Goal: Find contact information: Find contact information

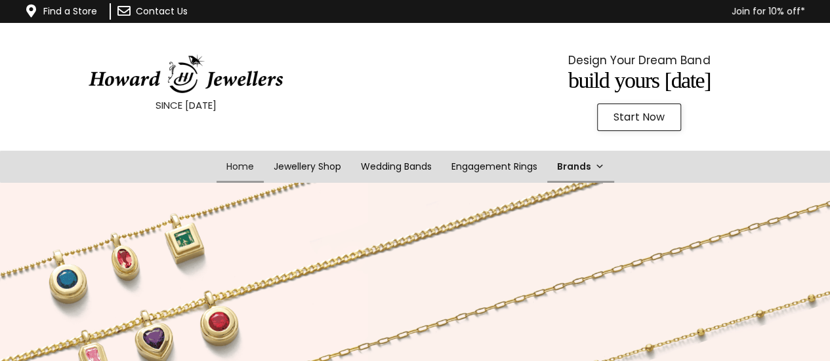
click at [593, 165] on link "Brands" at bounding box center [580, 167] width 67 height 32
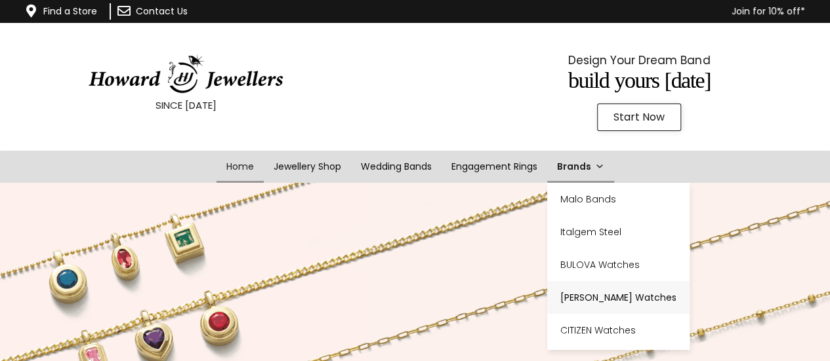
click at [637, 296] on link "[PERSON_NAME] Watches" at bounding box center [618, 297] width 142 height 33
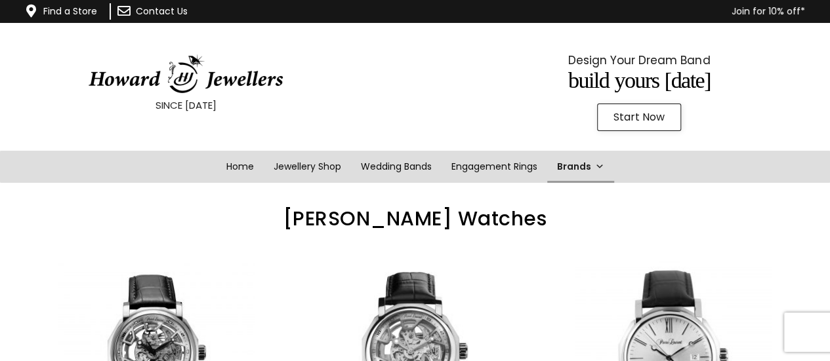
click at [599, 163] on span at bounding box center [599, 167] width 9 height 32
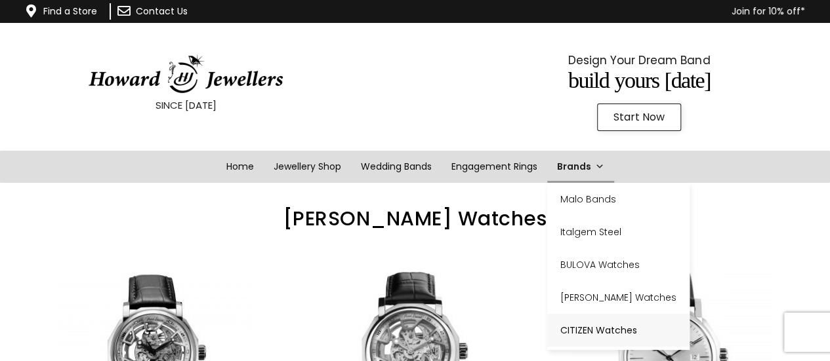
click at [609, 331] on link "CITIZEN Watches" at bounding box center [618, 330] width 142 height 33
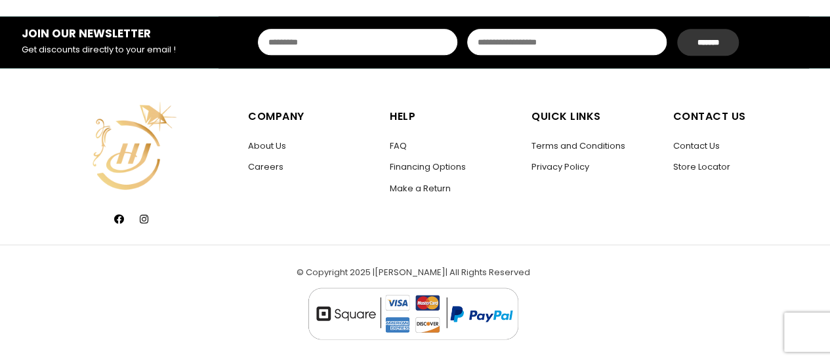
scroll to position [803, 0]
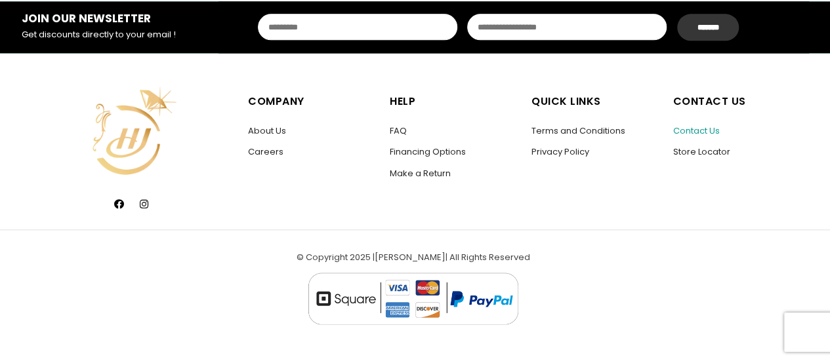
click at [710, 132] on link "Contact Us" at bounding box center [696, 131] width 47 height 12
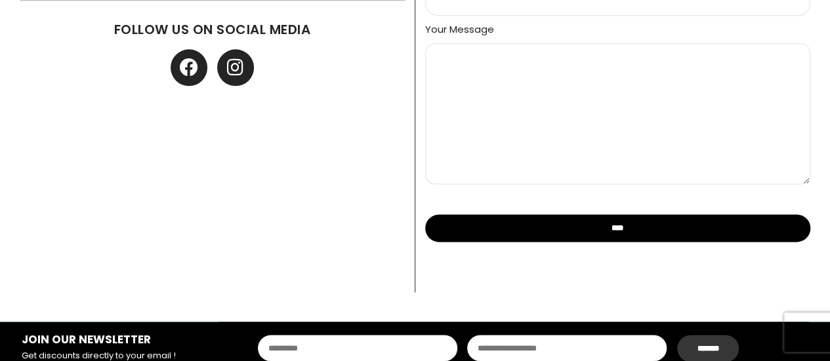
scroll to position [769, 0]
